Goal: Information Seeking & Learning: Learn about a topic

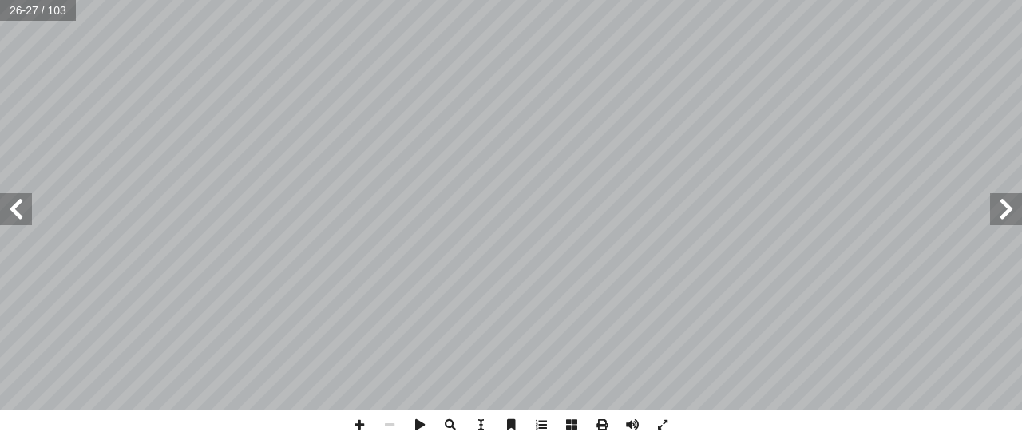
click at [14, 214] on span at bounding box center [16, 209] width 32 height 32
click at [356, 422] on span at bounding box center [359, 424] width 30 height 30
click at [14, 218] on span at bounding box center [16, 209] width 32 height 32
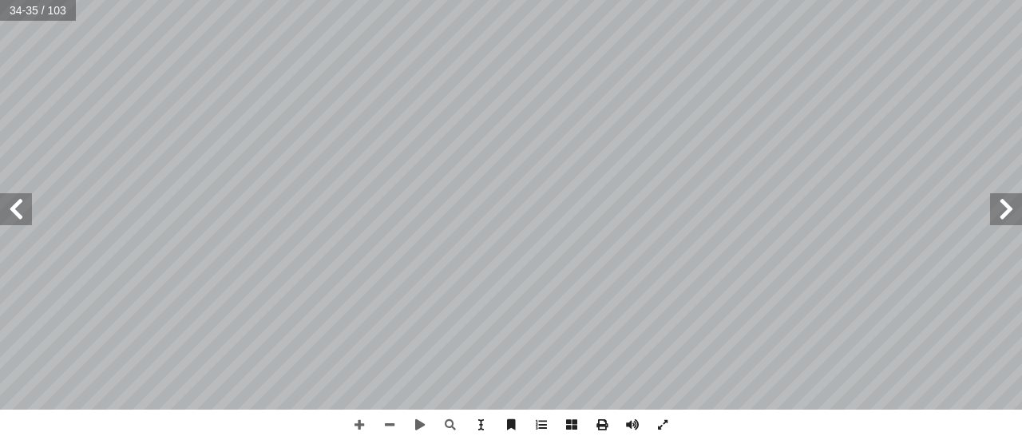
click at [18, 219] on span at bounding box center [16, 209] width 32 height 32
click at [17, 216] on span at bounding box center [16, 209] width 32 height 32
click at [22, 218] on span at bounding box center [16, 209] width 32 height 32
click at [20, 210] on span at bounding box center [16, 209] width 32 height 32
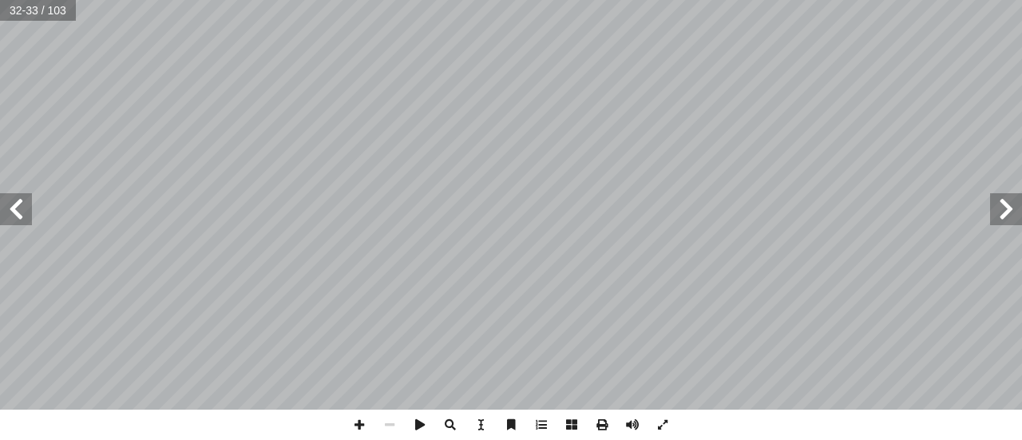
click at [22, 203] on span at bounding box center [16, 209] width 32 height 32
click at [369, 425] on span at bounding box center [359, 424] width 30 height 30
click at [22, 209] on span at bounding box center [16, 209] width 32 height 32
click at [22, 211] on span at bounding box center [16, 209] width 32 height 32
click at [1010, 204] on span at bounding box center [1006, 209] width 32 height 32
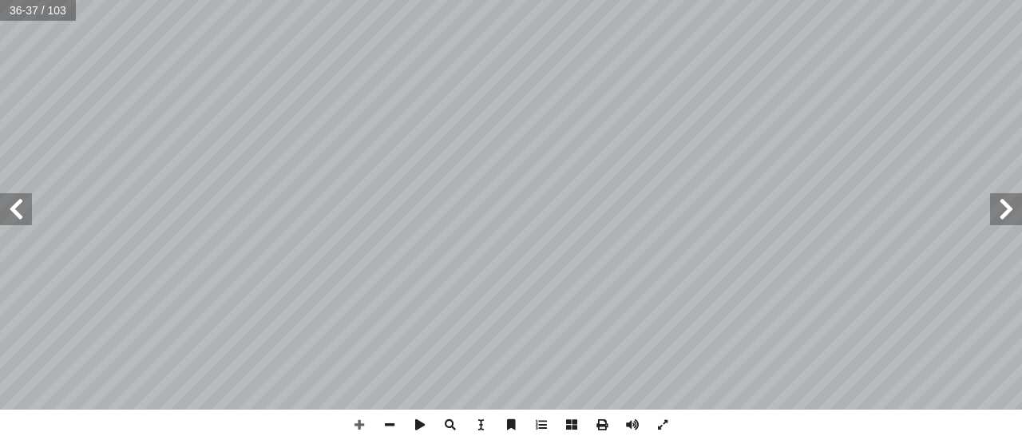
click at [1011, 194] on span at bounding box center [1006, 209] width 32 height 32
click at [1011, 205] on span at bounding box center [1006, 209] width 32 height 32
click at [392, 431] on span at bounding box center [389, 424] width 30 height 30
click at [1009, 207] on span at bounding box center [1006, 209] width 32 height 32
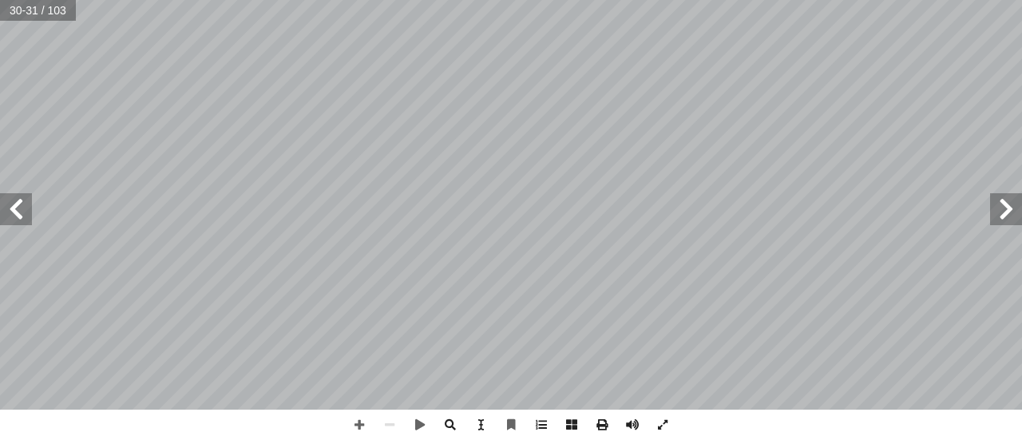
click at [1009, 207] on span at bounding box center [1006, 209] width 32 height 32
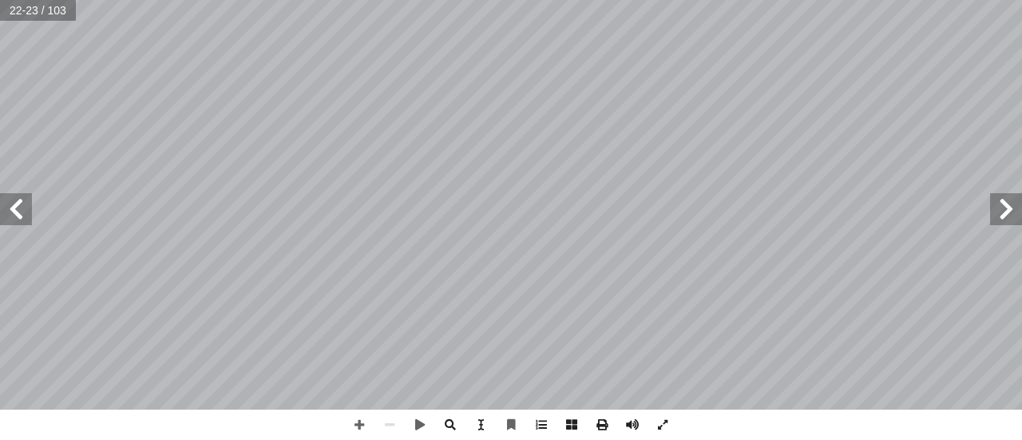
click at [1009, 207] on span at bounding box center [1006, 209] width 32 height 32
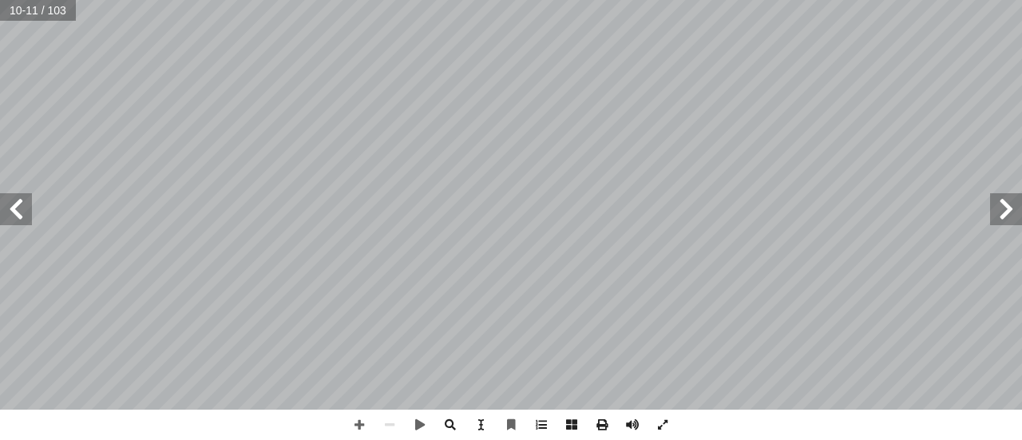
click at [1009, 207] on span at bounding box center [1006, 209] width 32 height 32
click at [362, 425] on span at bounding box center [359, 424] width 30 height 30
click at [23, 212] on span at bounding box center [16, 209] width 32 height 32
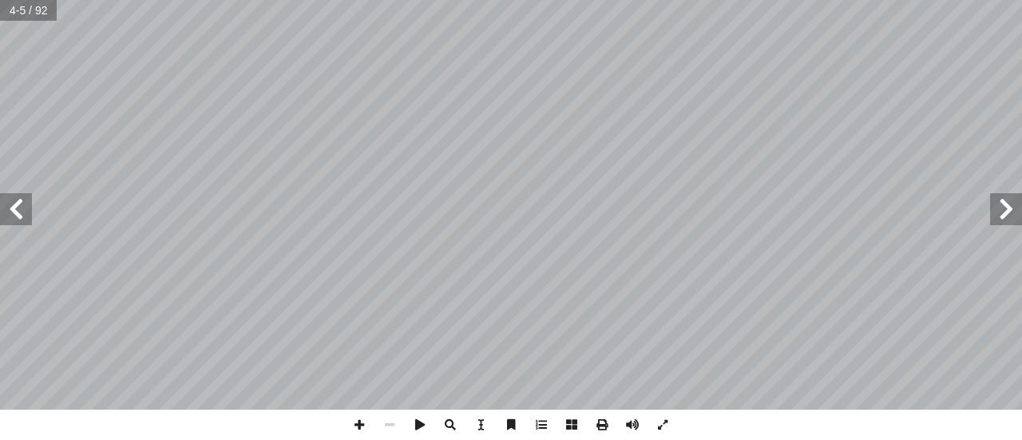
click at [23, 212] on span at bounding box center [16, 209] width 32 height 32
click at [1002, 219] on span at bounding box center [1006, 209] width 32 height 32
click at [359, 432] on span at bounding box center [359, 424] width 30 height 30
click at [26, 206] on span at bounding box center [16, 209] width 32 height 32
click at [1007, 222] on span at bounding box center [1006, 209] width 32 height 32
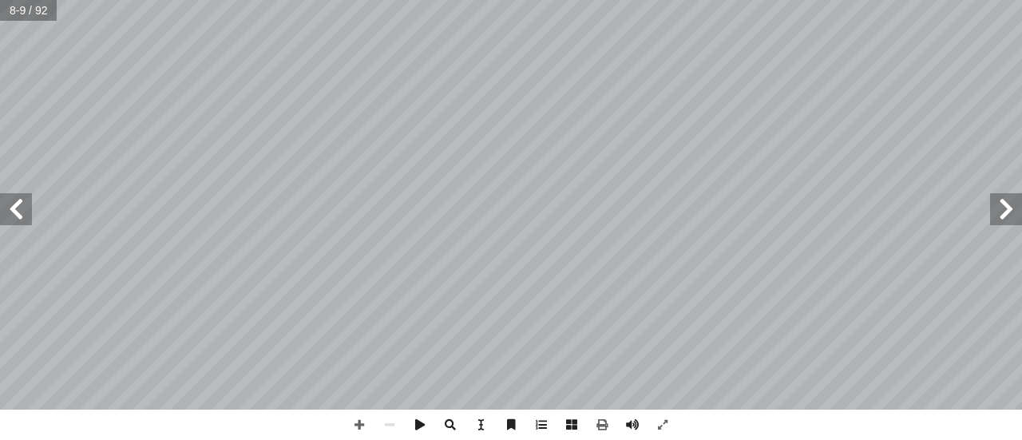
click at [16, 211] on span at bounding box center [16, 209] width 32 height 32
click at [359, 430] on span at bounding box center [359, 424] width 30 height 30
click at [358, 424] on span at bounding box center [359, 424] width 30 height 30
click at [12, 207] on span at bounding box center [16, 209] width 32 height 32
click at [12, 208] on span at bounding box center [16, 209] width 32 height 32
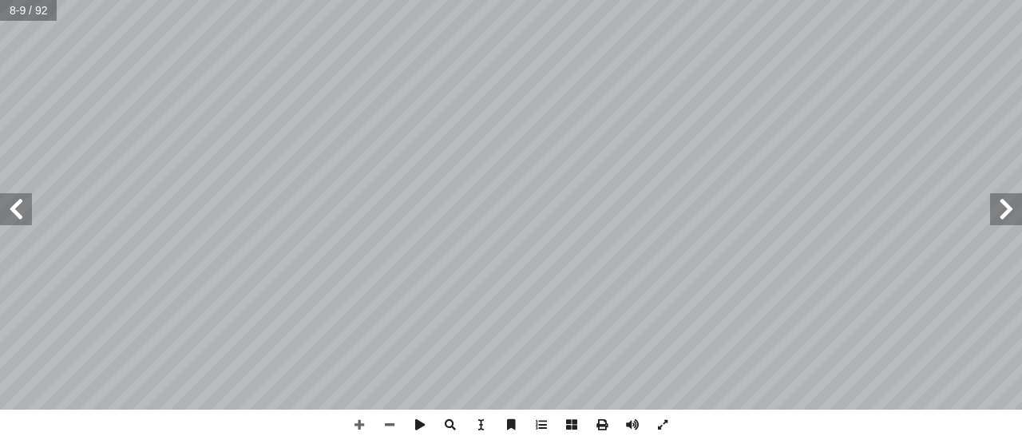
click at [19, 215] on span at bounding box center [16, 209] width 32 height 32
click at [1005, 210] on span at bounding box center [1006, 209] width 32 height 32
click at [13, 219] on span at bounding box center [16, 209] width 32 height 32
click at [13, 208] on span at bounding box center [16, 209] width 32 height 32
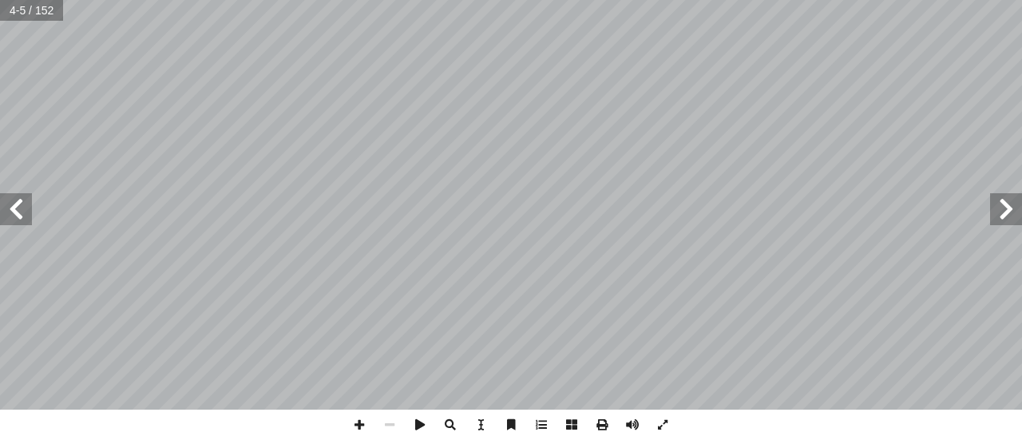
click at [13, 208] on span at bounding box center [16, 209] width 32 height 32
click at [364, 425] on span at bounding box center [359, 424] width 30 height 30
click at [28, 219] on span at bounding box center [16, 209] width 32 height 32
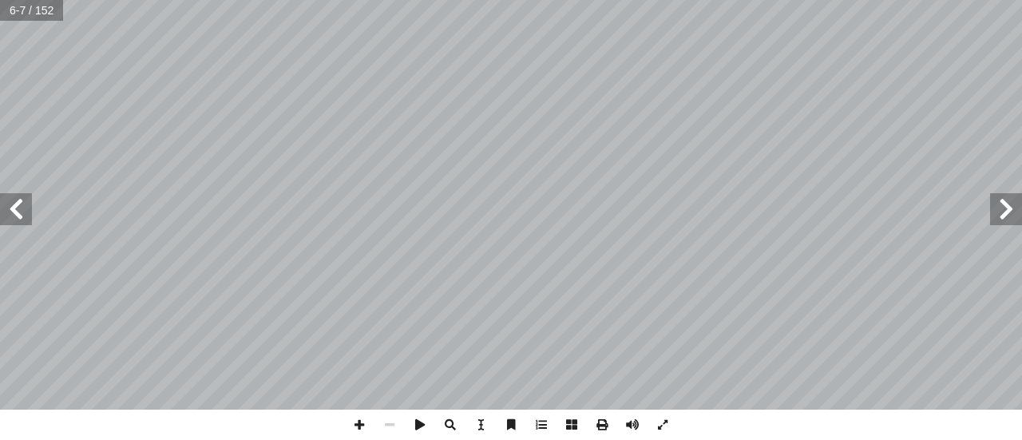
click at [1010, 213] on span at bounding box center [1006, 209] width 32 height 32
click at [13, 214] on span at bounding box center [16, 209] width 32 height 32
click at [361, 424] on span at bounding box center [359, 424] width 30 height 30
click at [11, 216] on span at bounding box center [16, 209] width 32 height 32
